Goal: Task Accomplishment & Management: Manage account settings

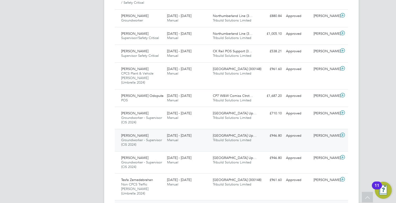
scroll to position [398, 0]
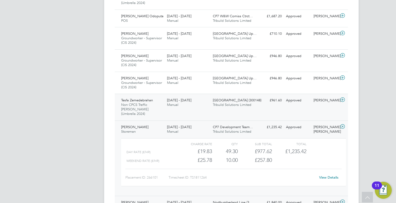
click at [148, 102] on span "Non CPCS Traffic Marshall (Umbrella 2024)" at bounding box center [134, 109] width 27 height 14
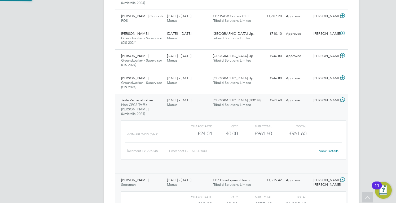
scroll to position [9, 52]
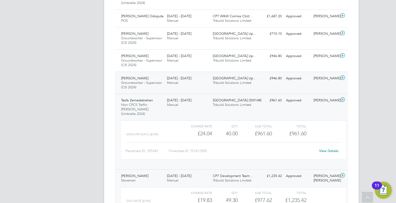
click at [172, 76] on span "23 - 29 Aug 2025" at bounding box center [179, 78] width 24 height 5
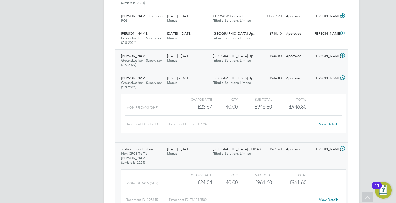
click at [163, 52] on div "Radu Dimache Groundworker - Supervisor (CIS 2024) 23 - 29 Aug 2025" at bounding box center [142, 61] width 46 height 18
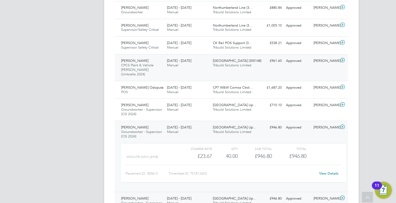
scroll to position [289, 0]
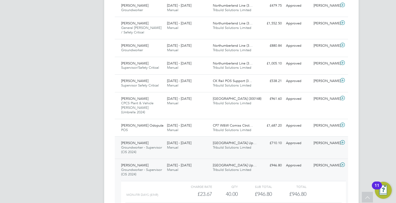
click at [148, 141] on span "Dan-Bogdan Ghinet" at bounding box center [134, 143] width 27 height 5
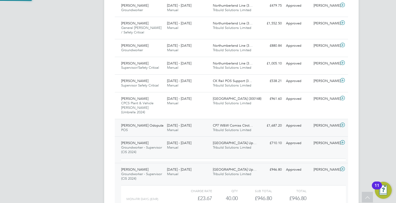
scroll to position [9, 52]
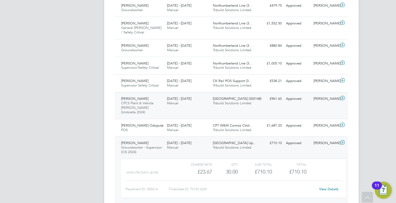
click at [128, 94] on div "Ebsa Aliyyi CPCS Plant & Vehicle Marshall (Umbrella 2024) 23 - 29 Aug 2025" at bounding box center [142, 105] width 46 height 22
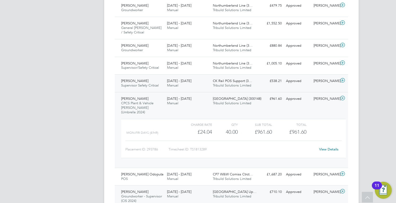
click at [166, 74] on div "Amir Nouhas Supervisor Safety Critical 23 - 29 Aug 2025 23 - 29 Aug 2025 Manual…" at bounding box center [231, 83] width 233 height 18
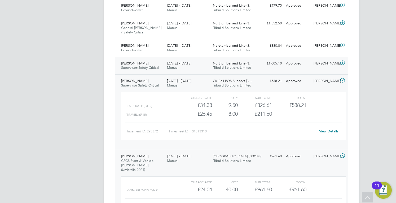
click at [196, 60] on div "23 - 29 Aug 2025 Manual" at bounding box center [188, 65] width 46 height 13
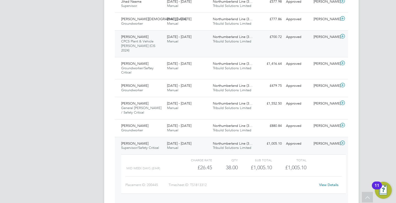
scroll to position [212, 0]
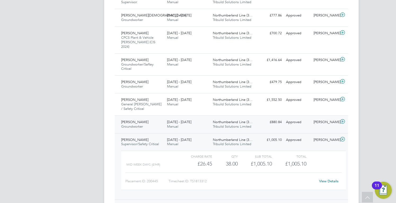
click at [159, 118] on div "Andrew Blackett Groundworker 23 - 29 Aug 2025" at bounding box center [142, 124] width 46 height 13
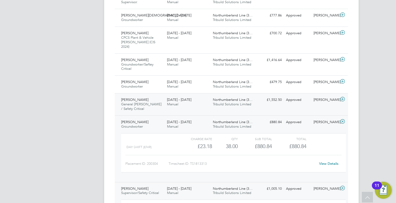
click at [135, 102] on div "Dave Thompson General Foreman / Safety Critical 23 - 29 Aug 2025" at bounding box center [142, 104] width 46 height 18
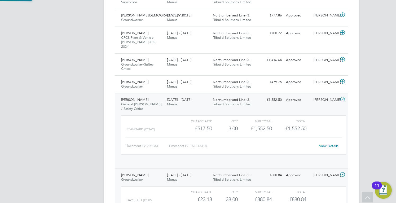
scroll to position [9, 52]
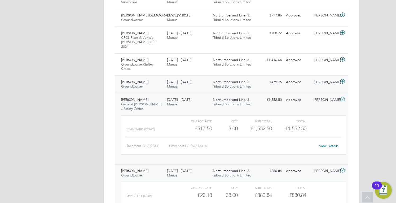
click at [159, 78] on div "Gurjeet Singh Groundworker 23 - 29 Aug 2025" at bounding box center [142, 84] width 46 height 13
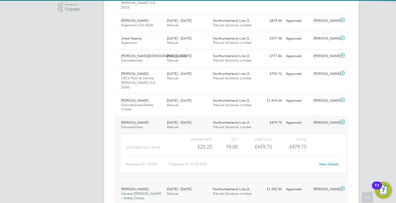
scroll to position [159, 0]
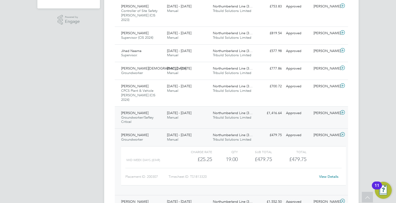
click at [147, 115] on span "Groundworker/Saftey Critical" at bounding box center [137, 119] width 32 height 9
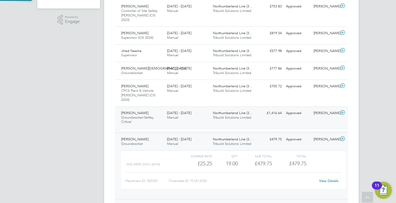
scroll to position [9, 52]
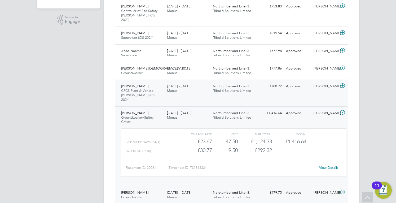
click at [151, 89] on div "Luke Hume-Hunter CPCS Plant & Vehicle Marshall (CIS 2024) 23 - 29 Aug 2025" at bounding box center [142, 93] width 46 height 22
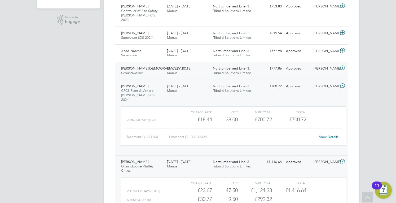
click at [162, 64] on div "Mohammed Islam Groundworker 23 - 29 Aug 2025" at bounding box center [142, 70] width 46 height 13
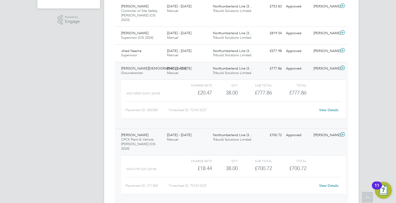
click at [150, 62] on div "Mohammed Islam Groundworker 23 - 29 Aug 2025 23 - 29 Aug 2025 Manual Northumber…" at bounding box center [231, 95] width 233 height 67
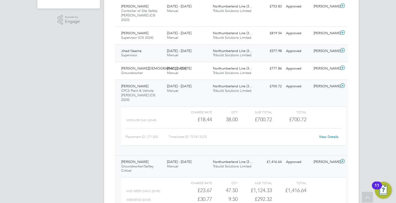
click at [150, 51] on div "Jihad Naama Supervisor. 23 - 29 Aug 2025" at bounding box center [142, 53] width 46 height 13
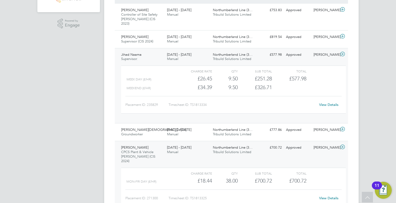
scroll to position [133, 0]
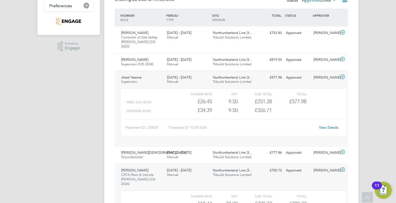
click at [325, 125] on link "View Details" at bounding box center [328, 127] width 19 height 5
click at [176, 62] on span "Manual" at bounding box center [172, 64] width 11 height 5
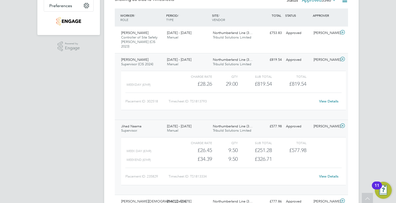
scroll to position [0, 0]
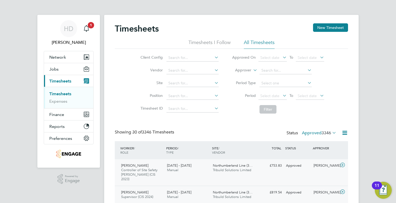
click at [142, 168] on span "Controller of Site Safety COSS (CIS 2023)" at bounding box center [139, 175] width 36 height 14
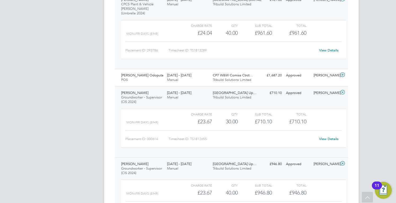
scroll to position [875, 0]
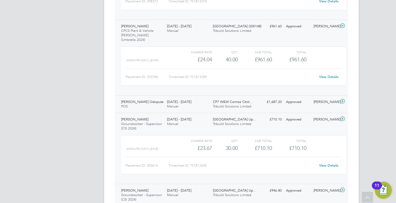
click at [182, 99] on span "[DATE] - [DATE]" at bounding box center [179, 101] width 24 height 5
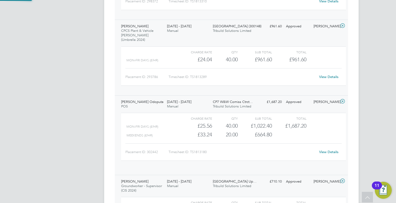
scroll to position [9, 52]
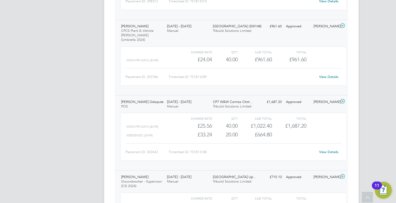
click at [248, 99] on span "CP7 W&W Comiss Ctrct…" at bounding box center [233, 101] width 40 height 5
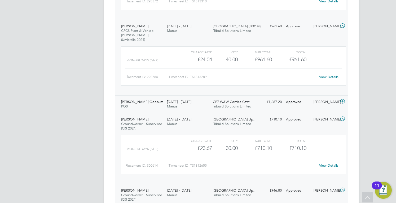
click at [290, 98] on div "Approved" at bounding box center [298, 102] width 28 height 9
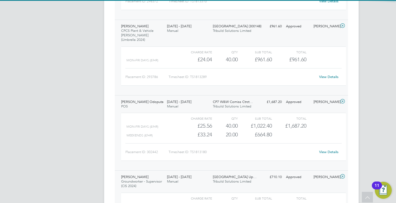
click at [325, 148] on div "View Details" at bounding box center [329, 152] width 26 height 8
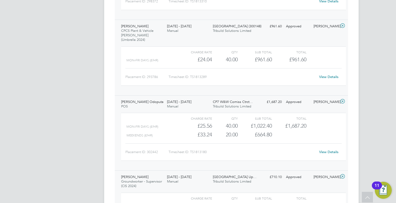
click at [325, 150] on link "View Details" at bounding box center [328, 152] width 19 height 5
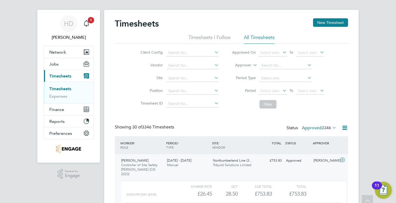
scroll to position [0, 0]
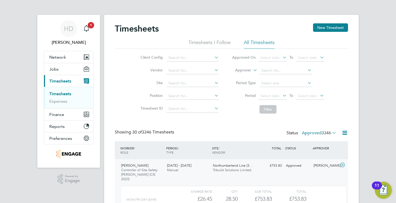
click at [314, 135] on label "Approved 3346" at bounding box center [319, 132] width 34 height 5
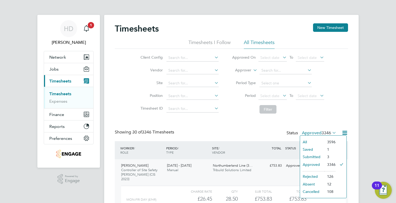
click at [316, 156] on li "Submitted" at bounding box center [312, 156] width 24 height 7
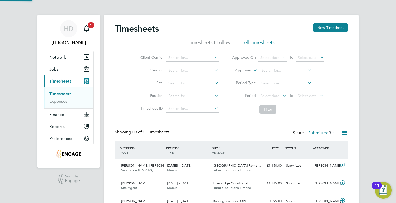
scroll to position [13, 46]
click at [320, 133] on label "Submitted 3" at bounding box center [322, 132] width 28 height 5
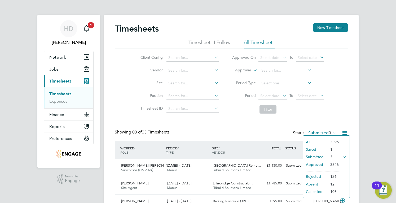
click at [320, 150] on li "Saved" at bounding box center [315, 149] width 24 height 7
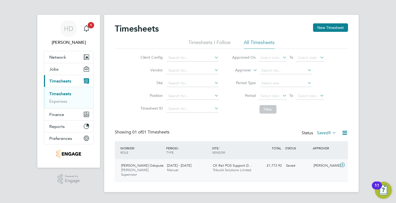
click at [266, 165] on div "£1,773.92 Saved" at bounding box center [270, 165] width 28 height 9
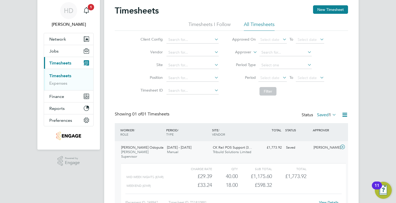
scroll to position [27, 0]
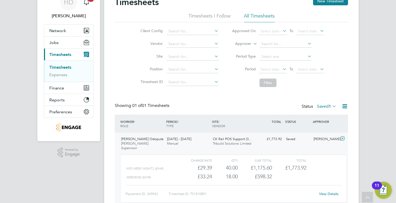
click at [330, 105] on span "1" at bounding box center [330, 106] width 2 height 5
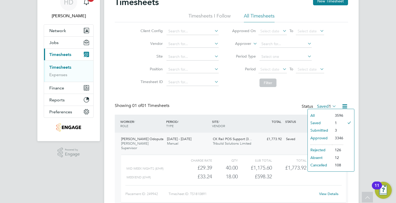
click at [324, 141] on li "Approved" at bounding box center [320, 137] width 24 height 7
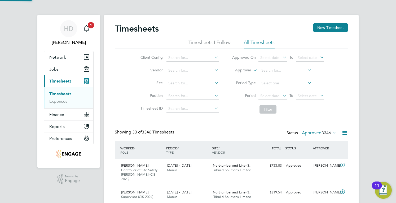
scroll to position [13, 46]
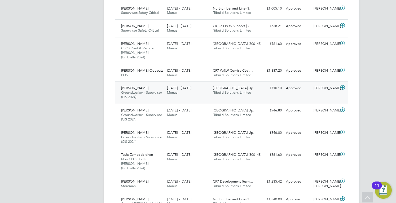
click at [200, 81] on div "Dan-Bogdan Ghinet Groundworker - Supervisor (CIS 2024) 23 - 29 Aug 2025 23 - 29…" at bounding box center [231, 92] width 233 height 22
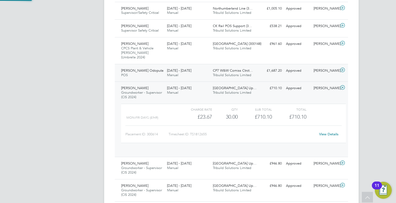
click at [200, 66] on div "16 - 22 Aug 2025 Manual" at bounding box center [188, 72] width 46 height 13
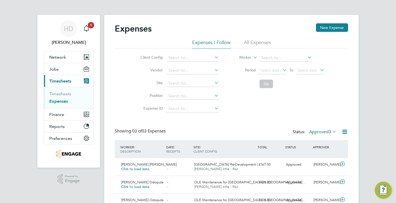
click at [257, 44] on li "All Expenses" at bounding box center [257, 44] width 27 height 10
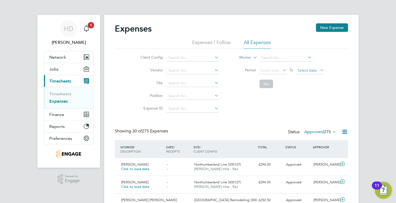
scroll to position [14, 46]
click at [144, 170] on span "Click to load data" at bounding box center [135, 169] width 28 height 5
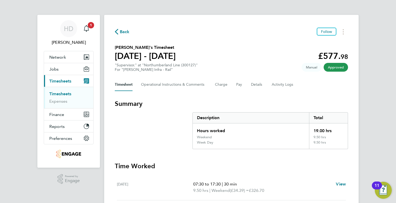
click at [234, 82] on div "Timesheet Operational Instructions & Comments Charge Pay Details Activity Logs" at bounding box center [231, 84] width 233 height 13
click at [235, 84] on div "Timesheet Operational Instructions & Comments Charge Pay Details Activity Logs" at bounding box center [231, 84] width 233 height 13
click at [238, 84] on button "Pay" at bounding box center [239, 84] width 6 height 13
click at [239, 85] on button "Pay" at bounding box center [239, 84] width 6 height 13
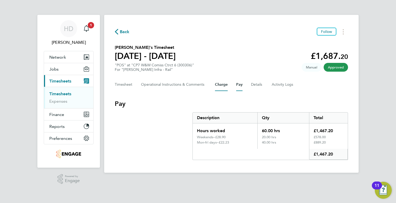
click at [224, 81] on button "Charge" at bounding box center [221, 84] width 13 height 13
